Goal: Obtain resource: Obtain resource

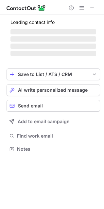
scroll to position [147, 104]
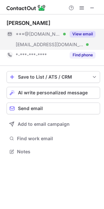
click at [89, 34] on button "View email" at bounding box center [83, 34] width 26 height 7
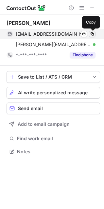
click at [91, 34] on span at bounding box center [92, 33] width 5 height 5
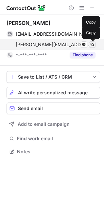
click at [90, 44] on span at bounding box center [92, 44] width 5 height 5
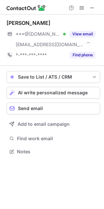
scroll to position [147, 104]
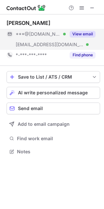
click at [88, 35] on button "View email" at bounding box center [83, 34] width 26 height 7
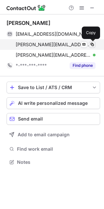
click at [91, 45] on span at bounding box center [92, 44] width 5 height 5
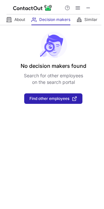
click at [90, 8] on span at bounding box center [88, 7] width 5 height 5
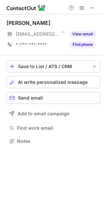
scroll to position [3, 3]
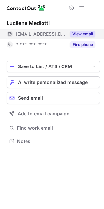
click at [83, 35] on button "View email" at bounding box center [83, 34] width 26 height 7
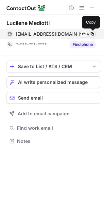
click at [92, 34] on span at bounding box center [92, 33] width 5 height 5
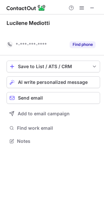
scroll to position [126, 104]
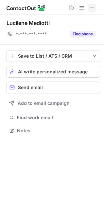
click at [93, 7] on span at bounding box center [92, 7] width 5 height 5
